Goal: Information Seeking & Learning: Learn about a topic

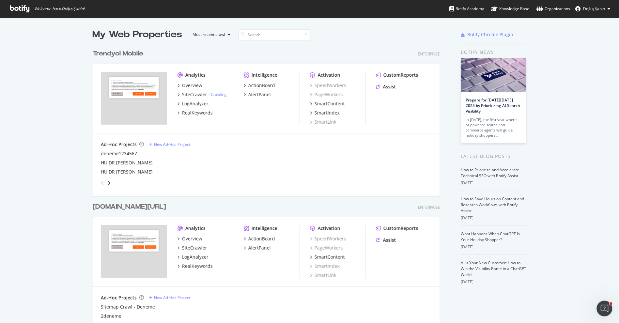
scroll to position [88, 0]
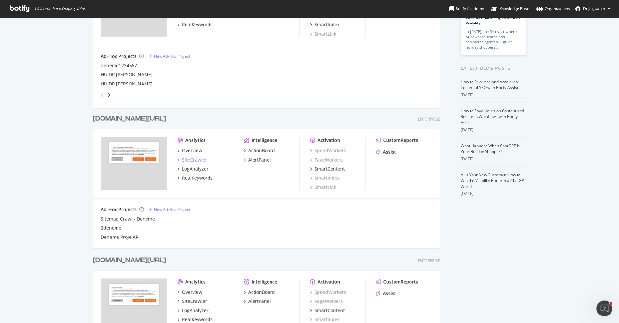
click at [197, 158] on div "SiteCrawler" at bounding box center [194, 160] width 25 height 7
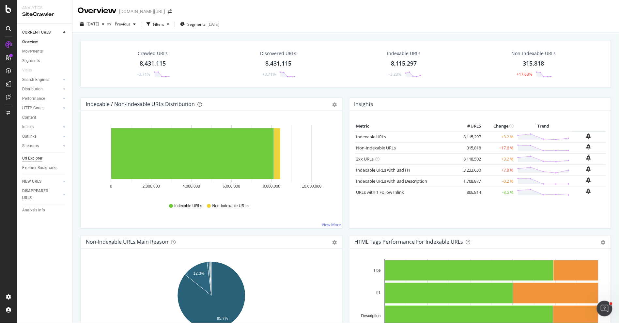
click at [37, 158] on div "Url Explorer" at bounding box center [32, 158] width 20 height 7
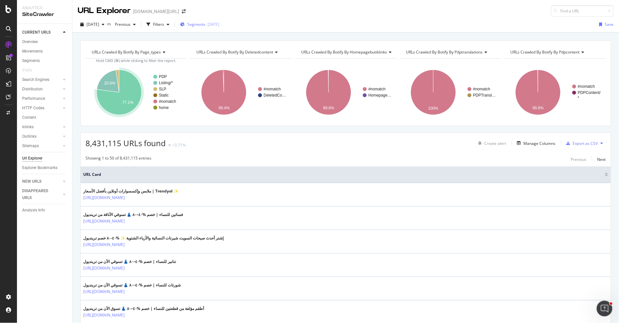
click at [185, 26] on icon "button" at bounding box center [182, 25] width 5 height 4
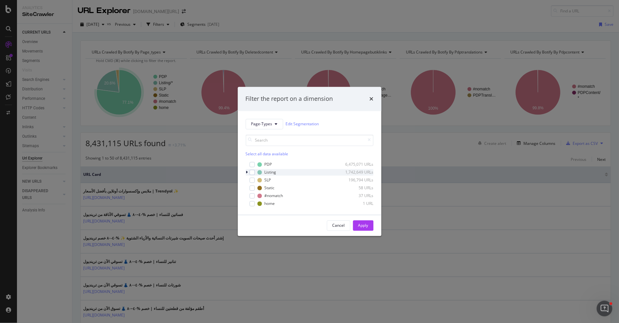
click at [247, 171] on icon "modal" at bounding box center [247, 172] width 2 height 4
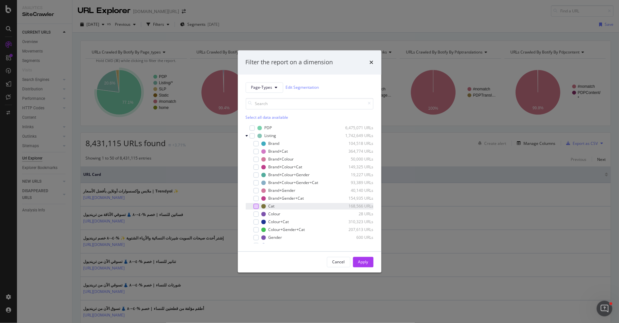
click at [256, 205] on div "modal" at bounding box center [255, 205] width 5 height 5
click at [365, 260] on div "Apply" at bounding box center [363, 262] width 10 height 6
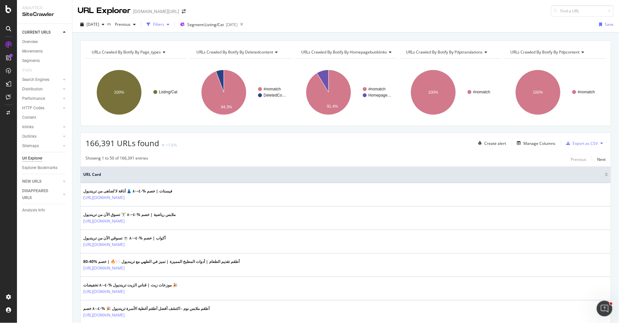
click at [164, 25] on div "Filters" at bounding box center [158, 25] width 11 height 6
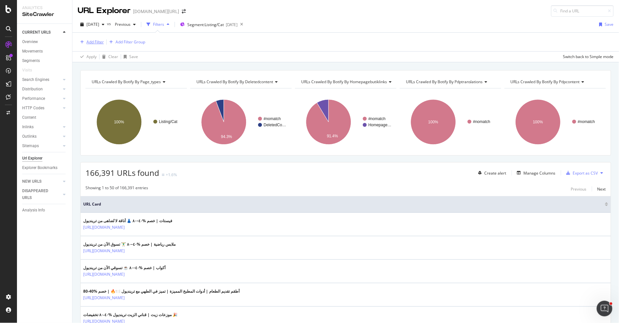
click at [95, 39] on div "Add Filter" at bounding box center [94, 42] width 17 height 6
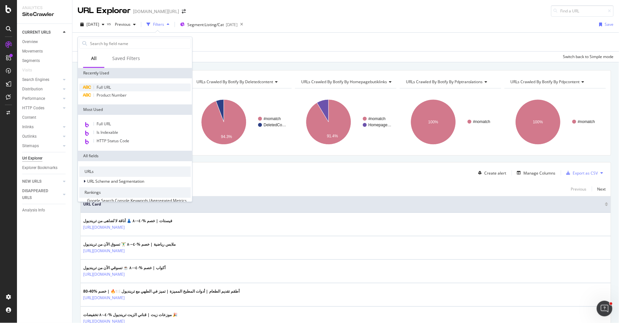
click at [108, 84] on div "Full URL" at bounding box center [135, 87] width 112 height 8
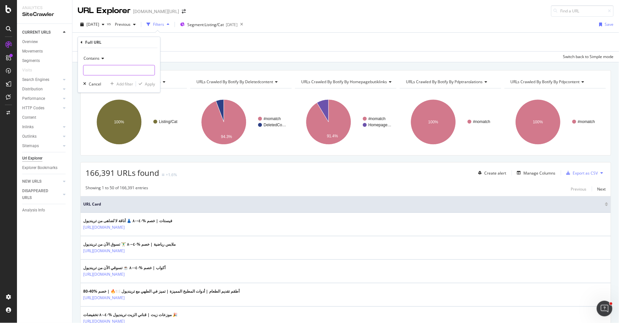
click at [122, 66] on input "text" at bounding box center [118, 70] width 71 height 10
type input "pi="
click at [98, 58] on span "Contains" at bounding box center [91, 58] width 16 height 6
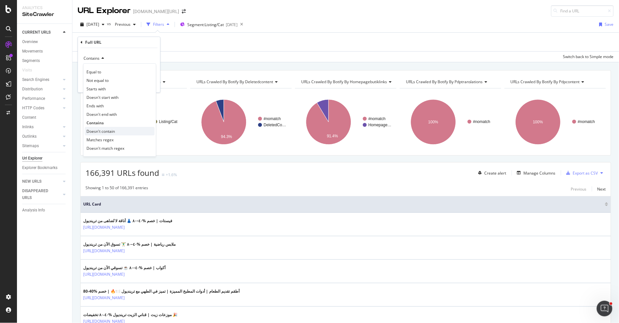
click at [108, 128] on span "Doesn't contain" at bounding box center [100, 131] width 28 height 6
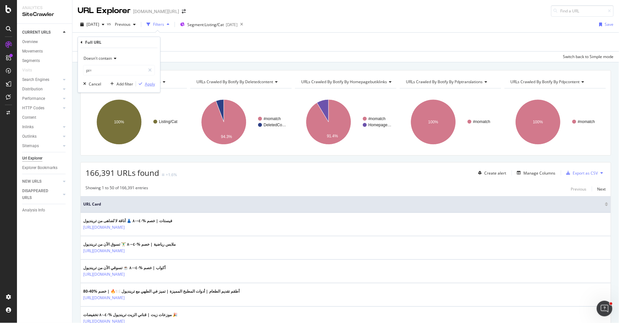
click at [147, 83] on div "Apply" at bounding box center [150, 84] width 10 height 6
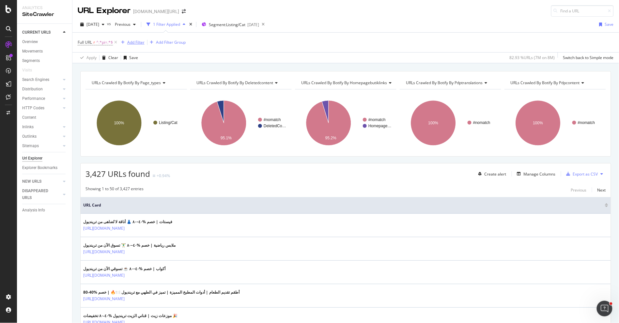
click at [125, 39] on button "Add Filter" at bounding box center [131, 42] width 26 height 8
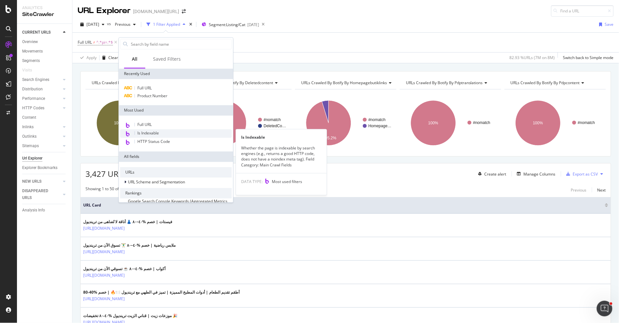
click at [157, 135] on span "Is Indexable" at bounding box center [148, 133] width 22 height 6
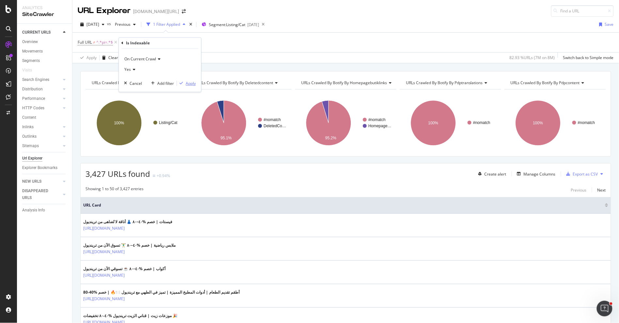
click at [188, 80] on button "Apply" at bounding box center [186, 83] width 19 height 7
click at [527, 176] on div "Manage Columns" at bounding box center [539, 174] width 32 height 6
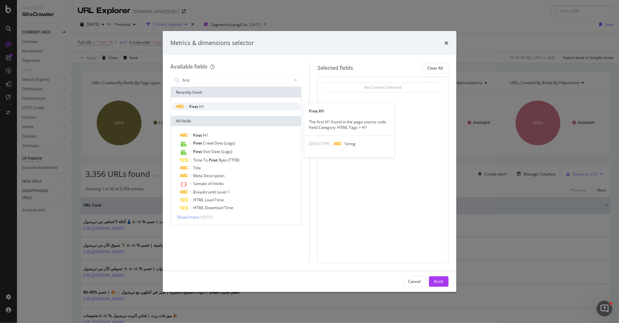
type input "first"
click at [218, 107] on div "First H1" at bounding box center [236, 107] width 128 height 8
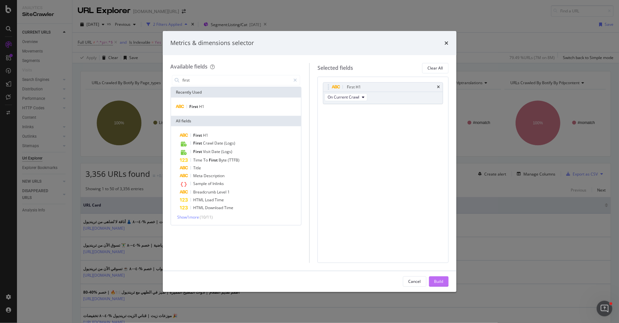
click at [437, 279] on div "Build" at bounding box center [438, 282] width 9 height 6
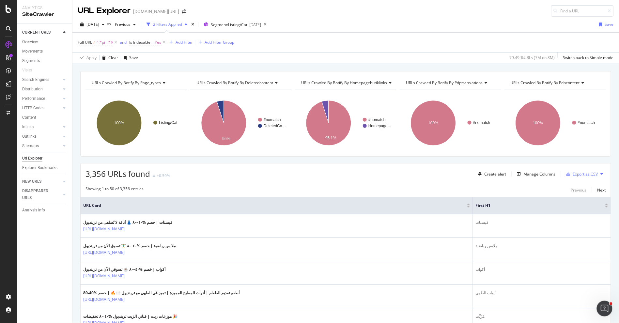
click at [573, 177] on div "Export as CSV" at bounding box center [581, 174] width 34 height 10
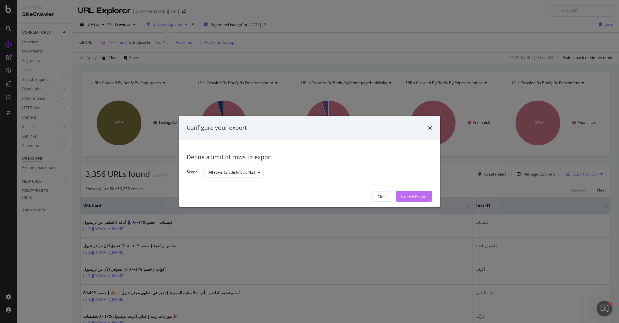
click at [409, 198] on div "Launch Export" at bounding box center [414, 197] width 26 height 6
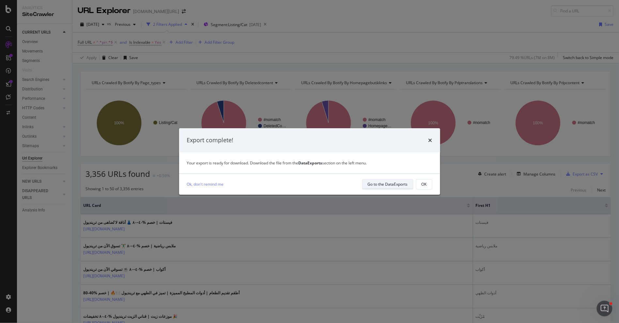
click at [396, 184] on div "Go to the DataExports" at bounding box center [388, 184] width 40 height 6
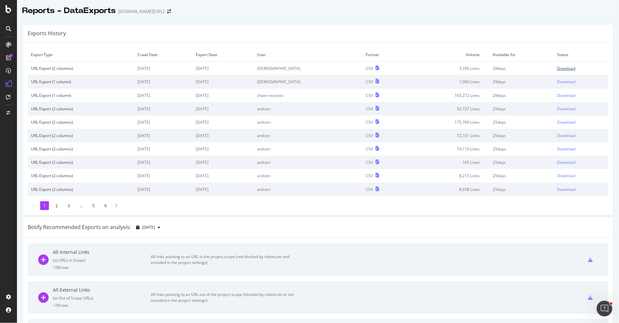
click at [566, 67] on div "Download" at bounding box center [566, 69] width 18 height 6
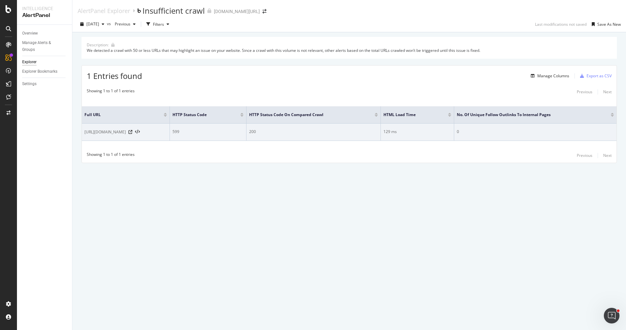
drag, startPoint x: 137, startPoint y: 131, endPoint x: 83, endPoint y: 132, distance: 53.8
click at [83, 132] on td "https://www.trendyol.com/ar" at bounding box center [126, 132] width 88 height 17
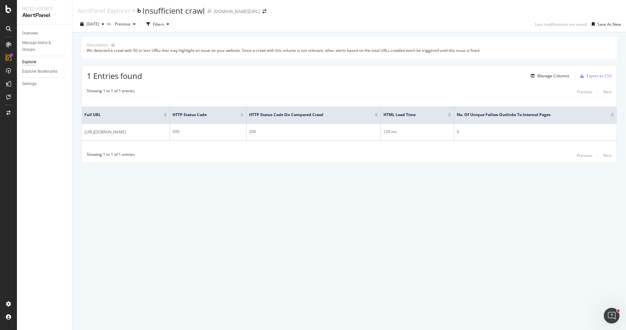
copy span "https://www.trendyol.com/ar"
click at [150, 189] on div "AlertPanel Explorer Insufficient crawl trendyol.com/ar 2025 Sep. 23rd vs Previo…" at bounding box center [349, 165] width 554 height 330
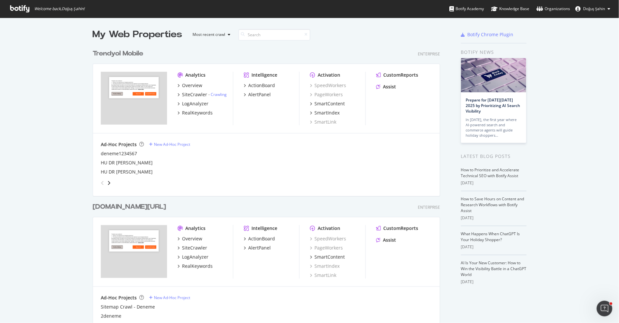
scroll to position [27, 0]
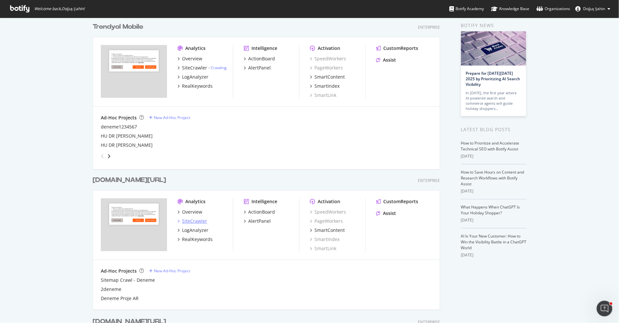
click at [202, 219] on div "SiteCrawler" at bounding box center [194, 221] width 25 height 7
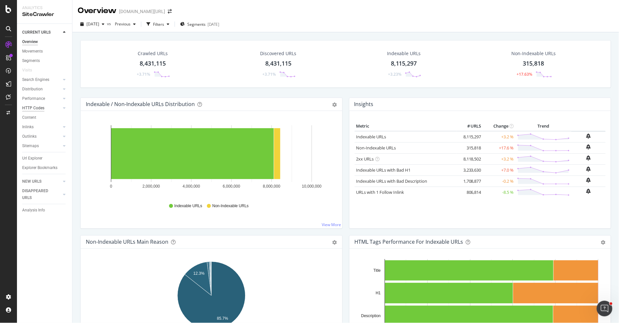
click at [36, 107] on div "HTTP Codes" at bounding box center [33, 108] width 22 height 7
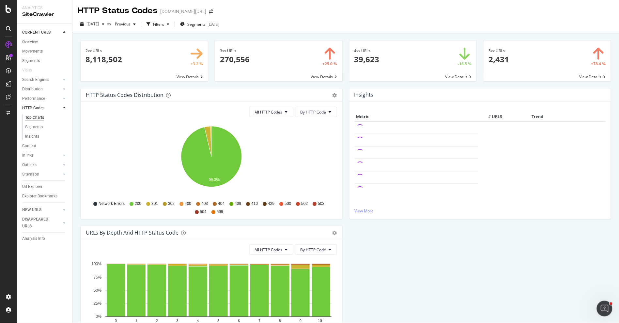
click at [497, 60] on span at bounding box center [546, 60] width 127 height 41
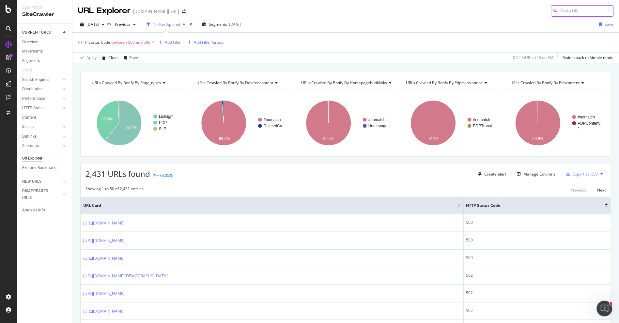
scroll to position [136, 0]
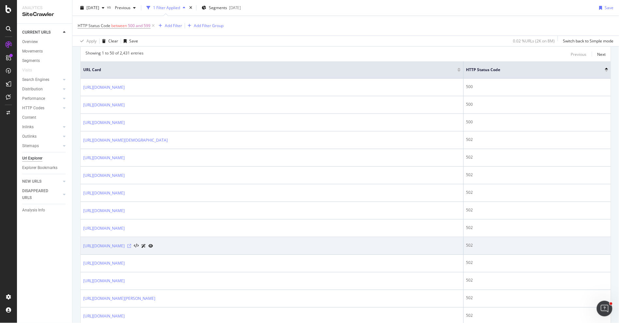
click at [131, 246] on icon at bounding box center [129, 246] width 4 height 4
